Goal: Task Accomplishment & Management: Manage account settings

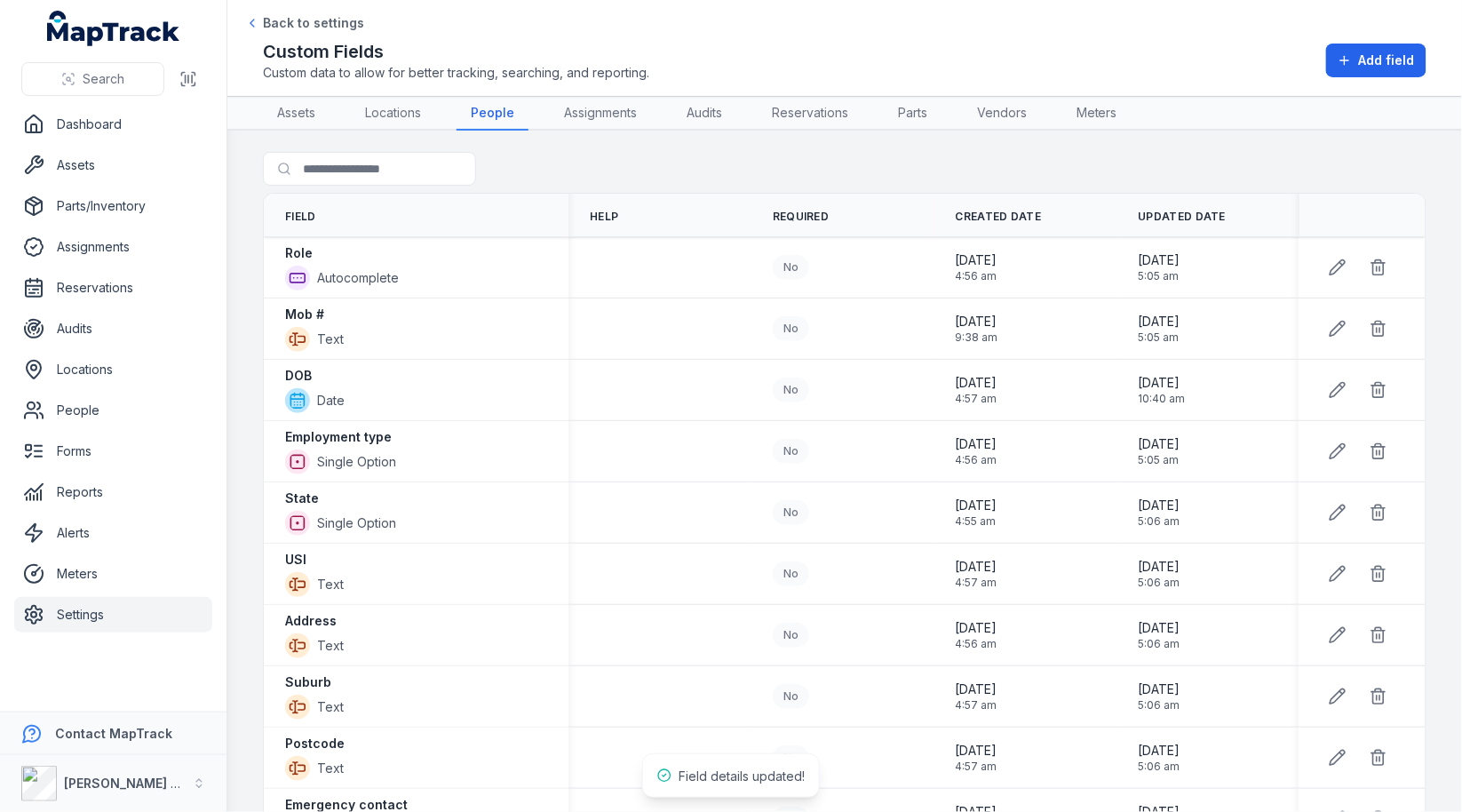
scroll to position [23, 0]
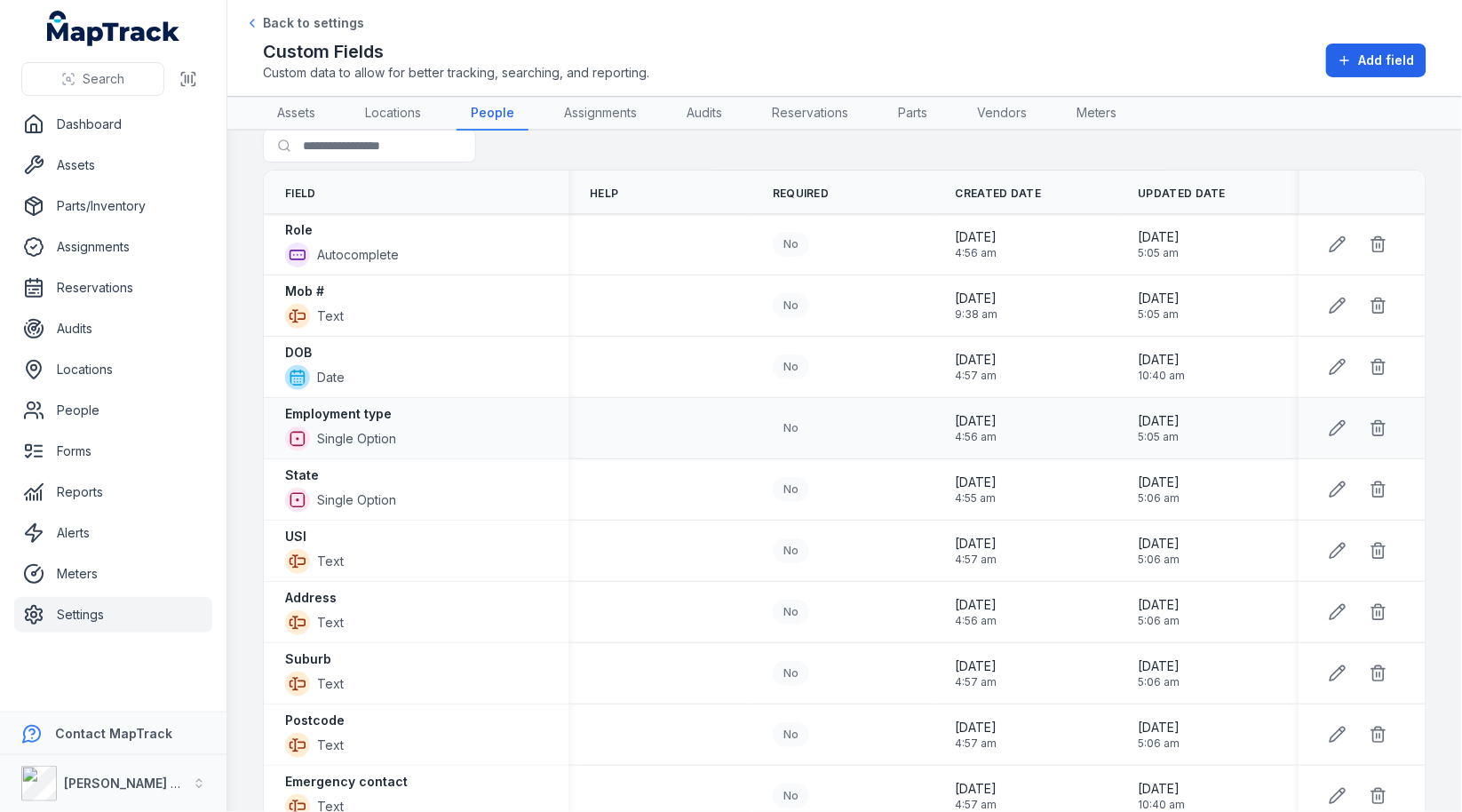
click at [364, 419] on div "Employment type Single Option" at bounding box center [341, 428] width 111 height 46
click at [105, 412] on link "People" at bounding box center [112, 410] width 198 height 36
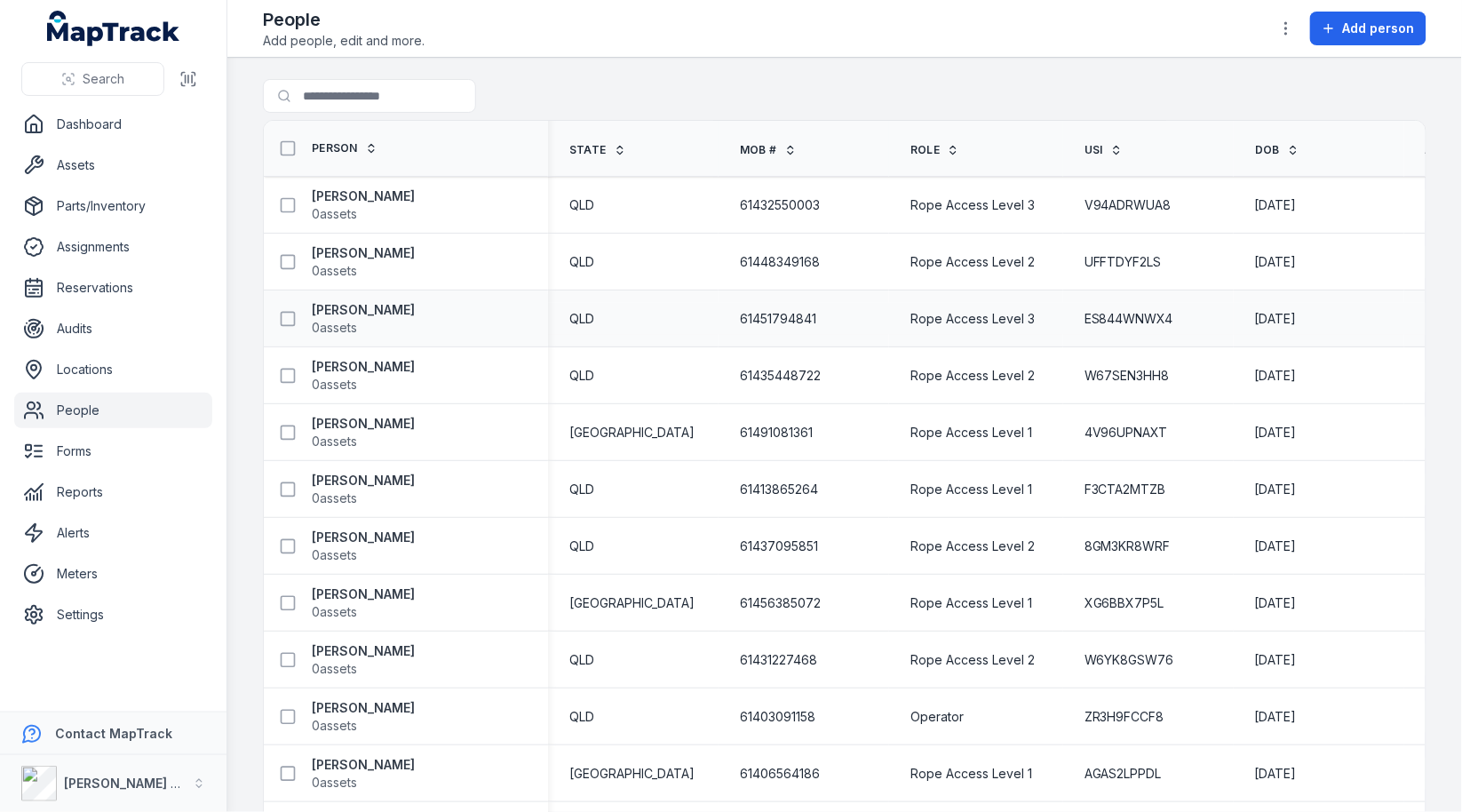
click at [707, 312] on div "QLD" at bounding box center [632, 319] width 170 height 32
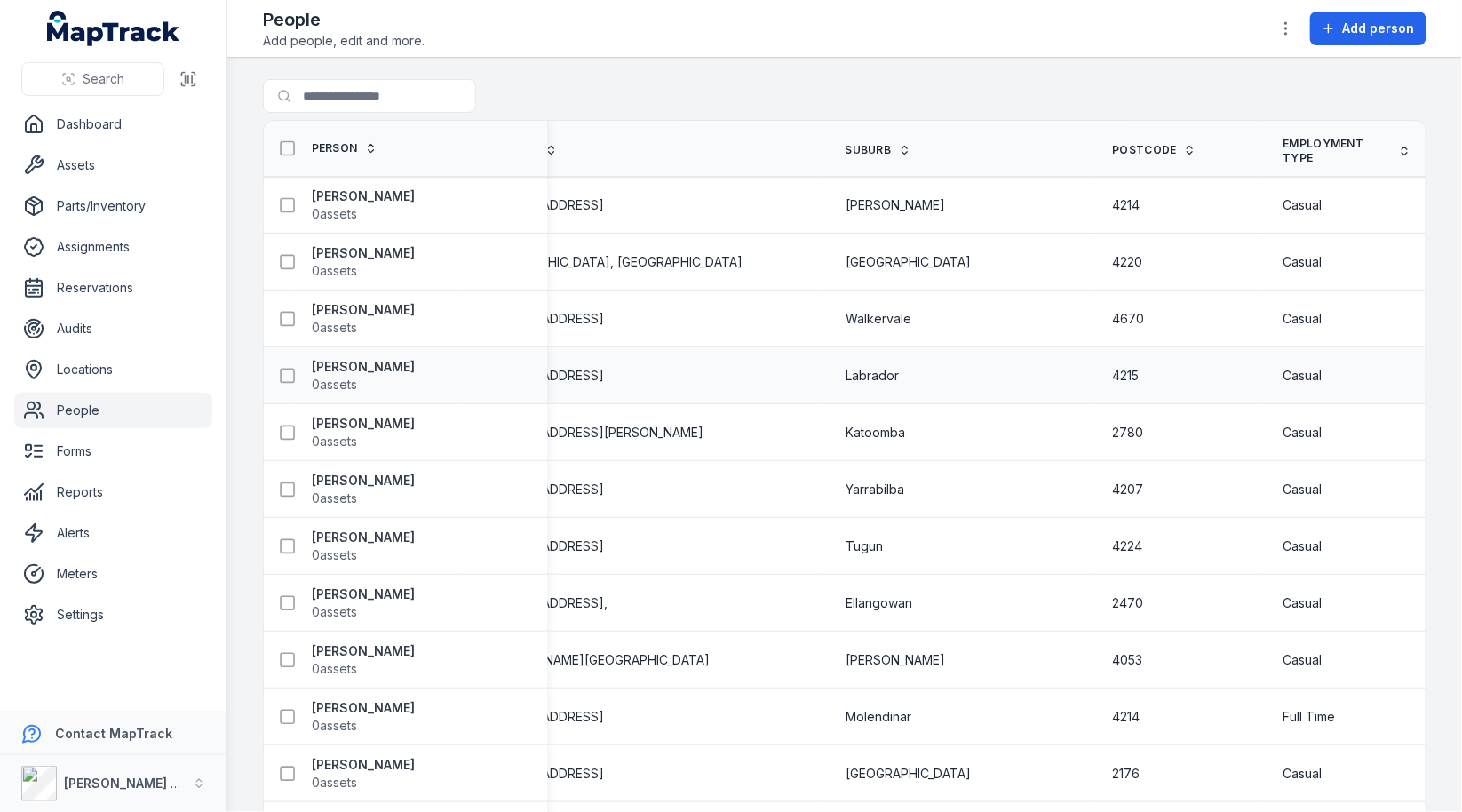
scroll to position [0, 136]
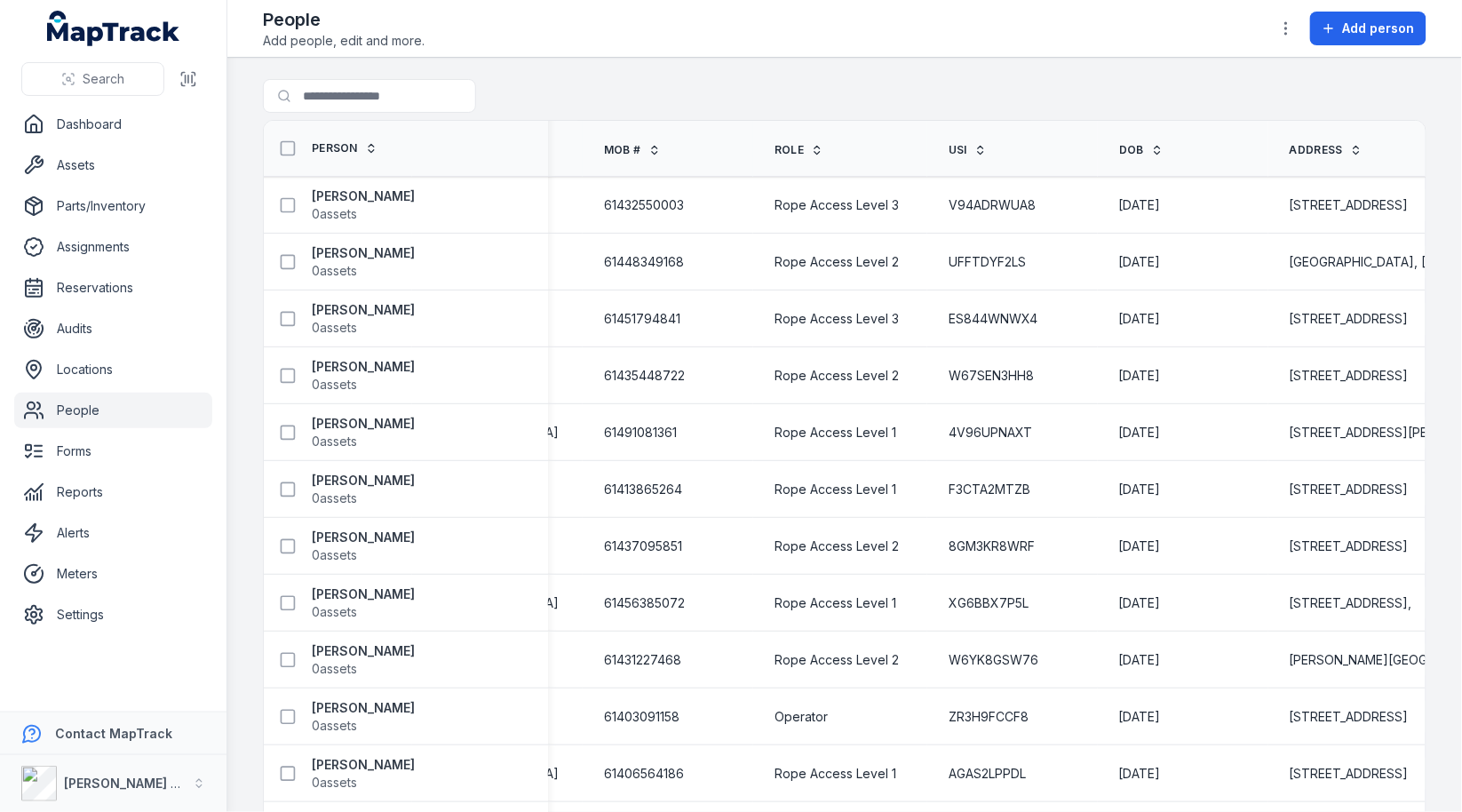
click at [1274, 38] on div at bounding box center [1285, 29] width 34 height 34
click at [1292, 38] on button "button" at bounding box center [1285, 29] width 34 height 34
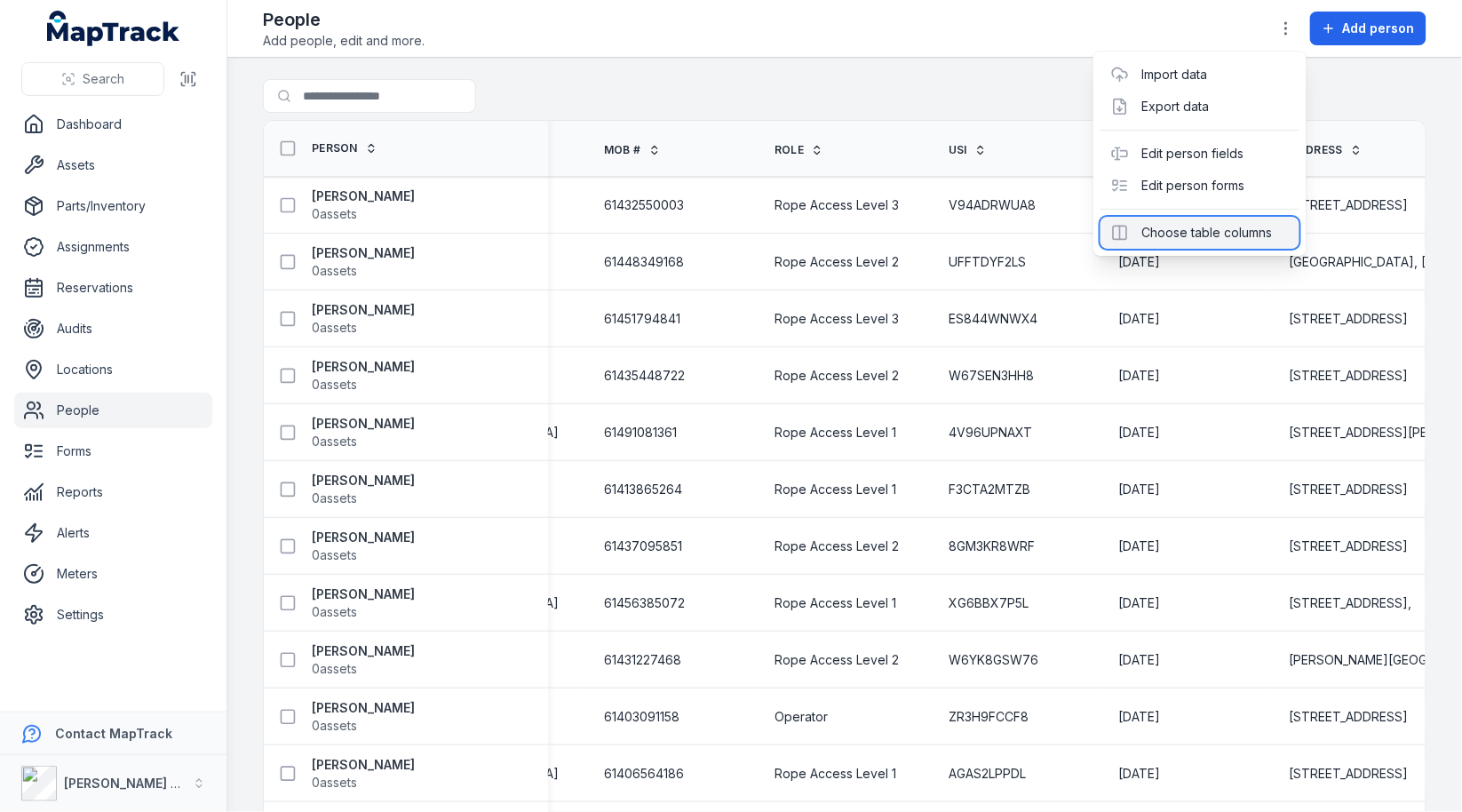
click at [1214, 232] on div "Choose table columns" at bounding box center [1200, 232] width 199 height 32
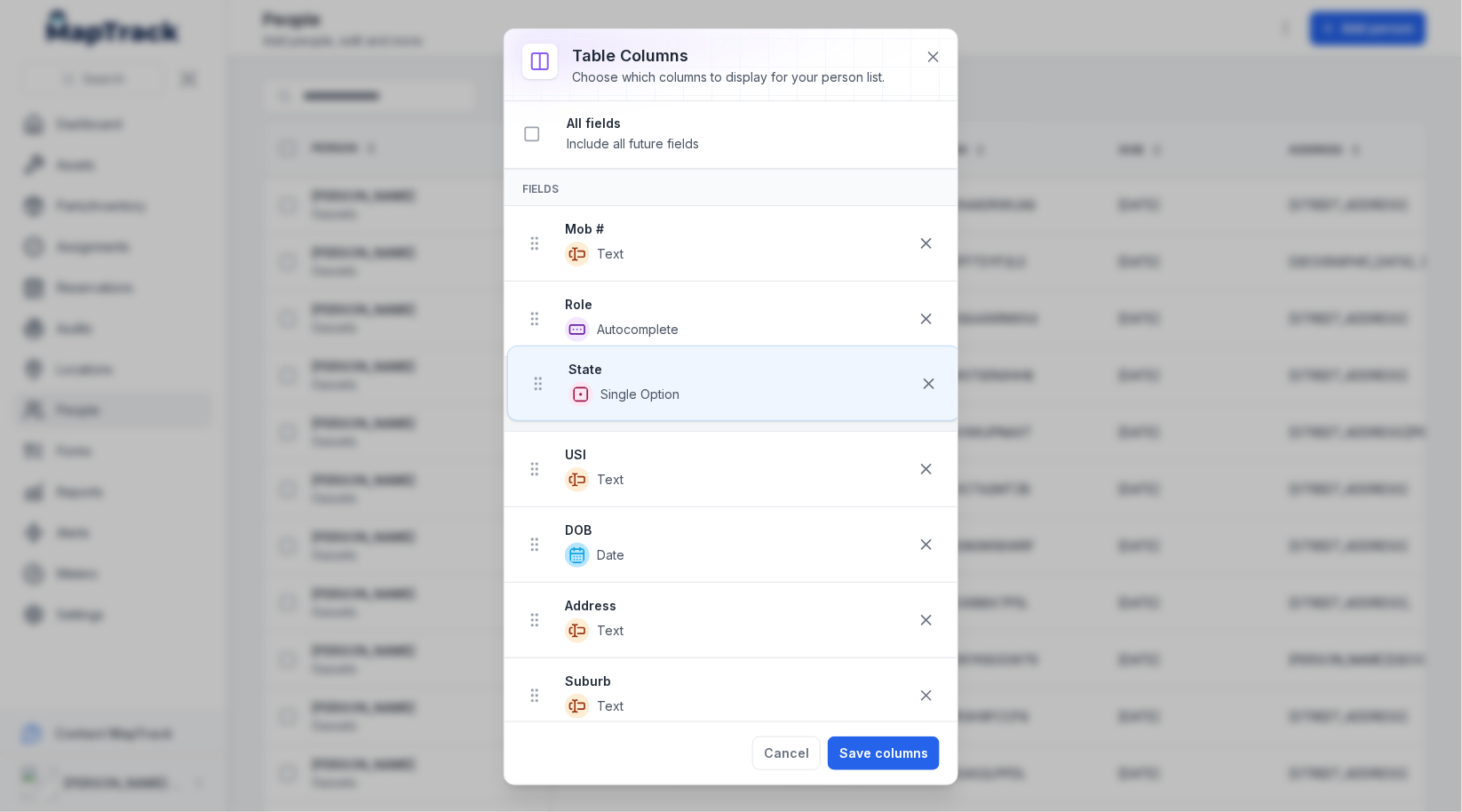
drag, startPoint x: 535, startPoint y: 236, endPoint x: 538, endPoint y: 384, distance: 148.0
click at [538, 384] on ul "State Single Option Mob # Text Role Autocomplete USI Text DOB Date Address Text…" at bounding box center [731, 734] width 453 height 1056
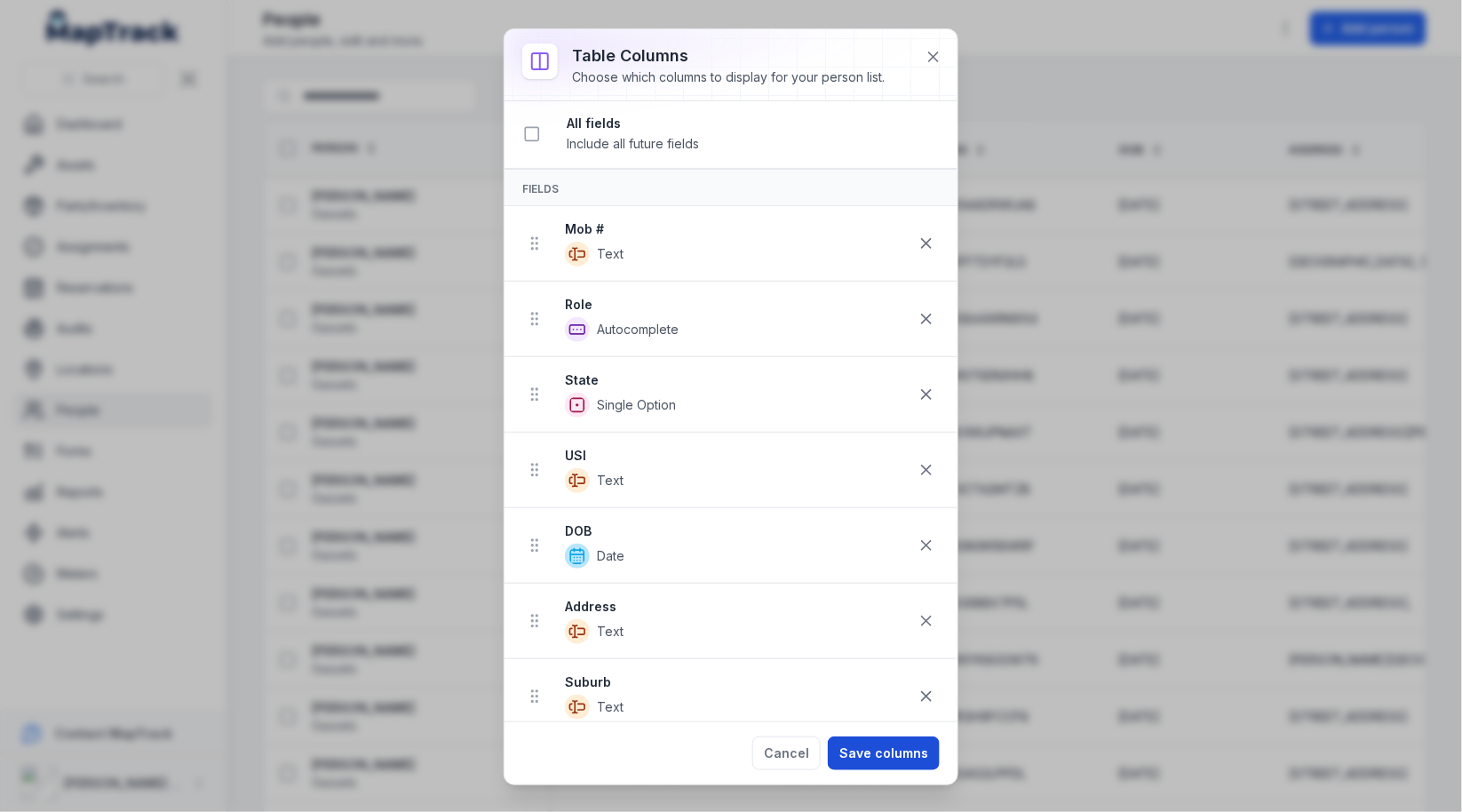
click at [902, 741] on button "Save columns" at bounding box center [884, 753] width 112 height 34
